Goal: Browse casually

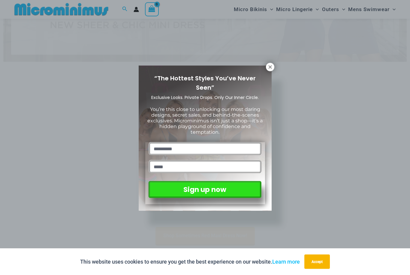
scroll to position [120, 0]
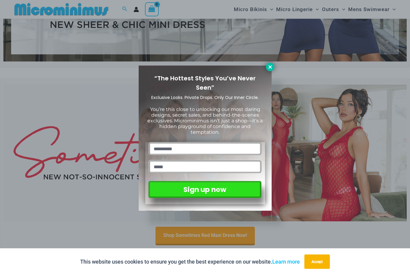
click at [270, 67] on icon at bounding box center [269, 66] width 3 height 3
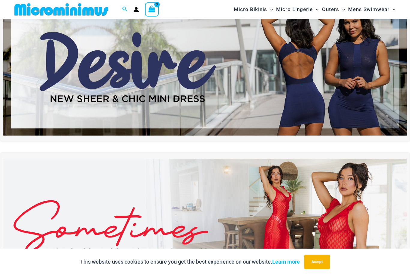
scroll to position [38, 0]
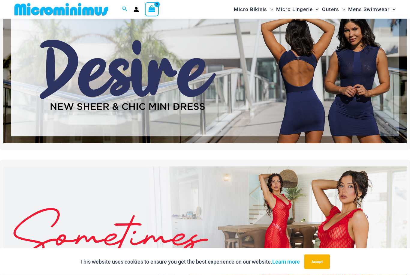
click at [196, 67] on img at bounding box center [204, 75] width 403 height 137
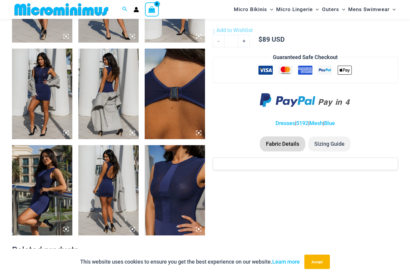
scroll to position [393, 0]
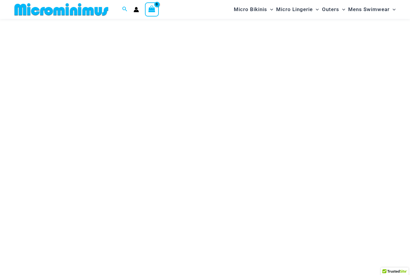
scroll to position [38, 0]
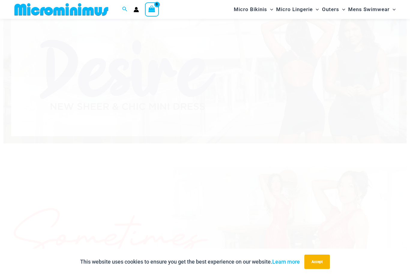
click at [172, 190] on img at bounding box center [204, 235] width 403 height 137
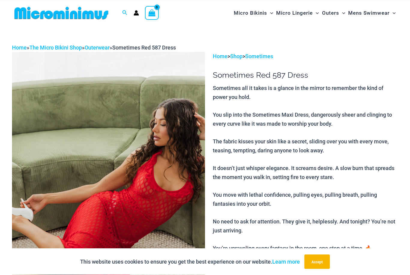
scroll to position [8, 0]
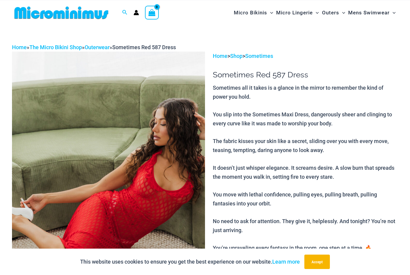
click at [146, 195] on img at bounding box center [108, 197] width 193 height 290
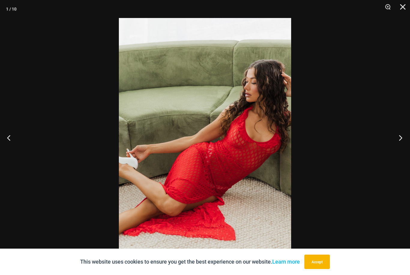
click at [399, 149] on button "Next" at bounding box center [398, 138] width 23 height 30
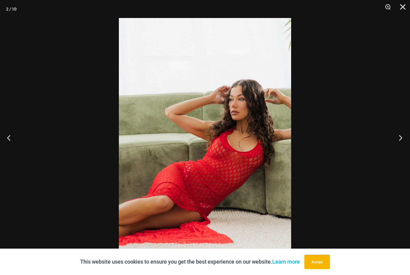
click at [399, 149] on button "Next" at bounding box center [398, 138] width 23 height 30
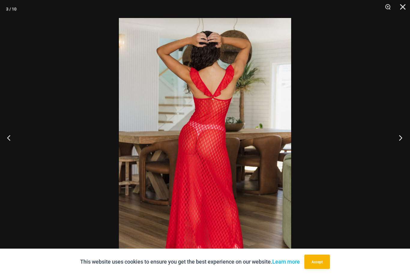
click at [399, 149] on button "Next" at bounding box center [398, 138] width 23 height 30
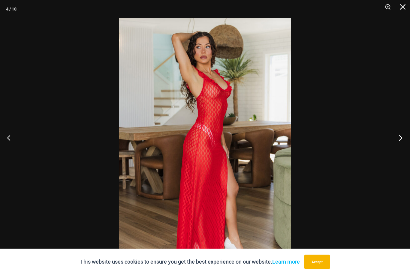
click at [399, 149] on button "Next" at bounding box center [398, 138] width 23 height 30
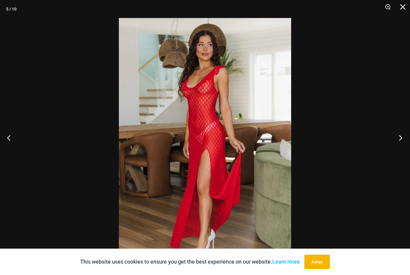
click at [399, 149] on button "Next" at bounding box center [398, 138] width 23 height 30
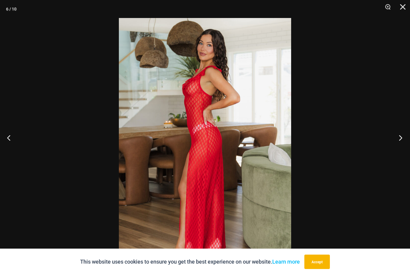
click at [399, 149] on button "Next" at bounding box center [398, 138] width 23 height 30
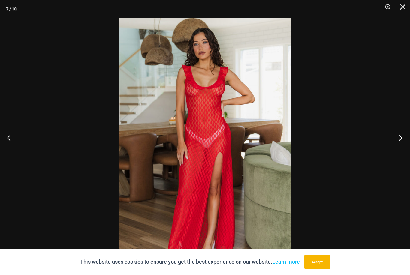
click at [399, 149] on button "Next" at bounding box center [398, 138] width 23 height 30
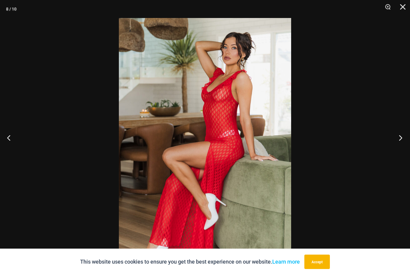
click at [399, 149] on button "Next" at bounding box center [398, 138] width 23 height 30
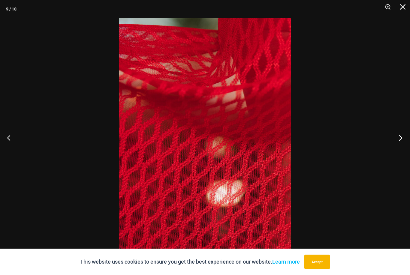
click at [399, 149] on button "Next" at bounding box center [398, 138] width 23 height 30
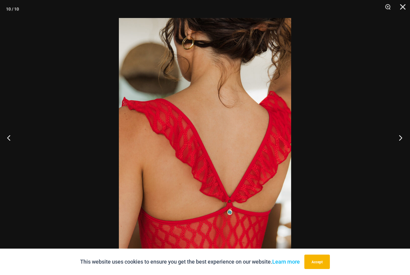
click at [399, 149] on button "Next" at bounding box center [398, 138] width 23 height 30
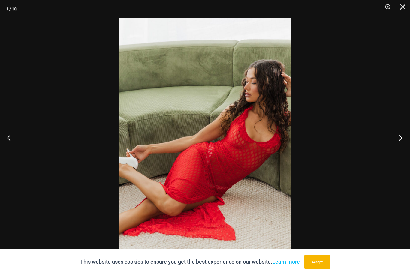
click at [399, 149] on button "Next" at bounding box center [398, 138] width 23 height 30
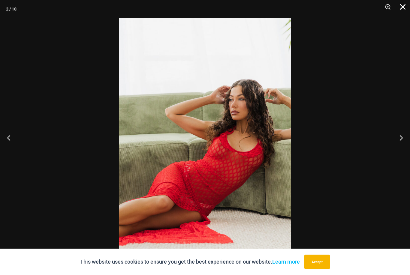
click at [403, 8] on button "Close" at bounding box center [400, 9] width 15 height 18
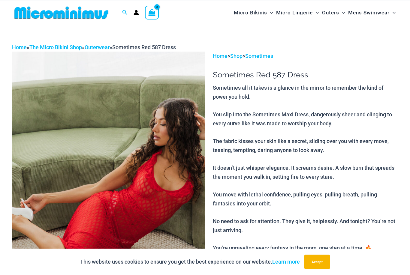
scroll to position [0, 0]
